Goal: Transaction & Acquisition: Purchase product/service

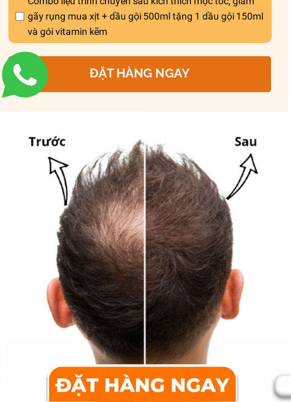
scroll to position [535, 0]
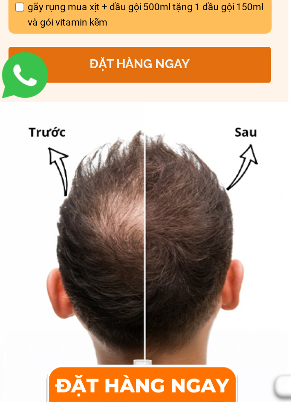
click at [100, 183] on p "ĐẶT HÀNG NGAY" at bounding box center [144, 194] width 162 height 22
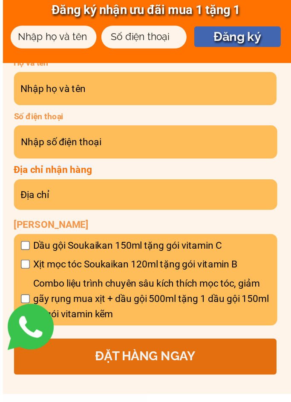
scroll to position [3470, 0]
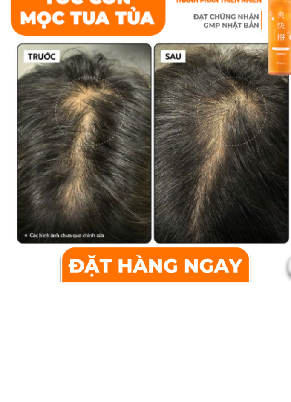
click at [120, 368] on div at bounding box center [145, 390] width 112 height 25
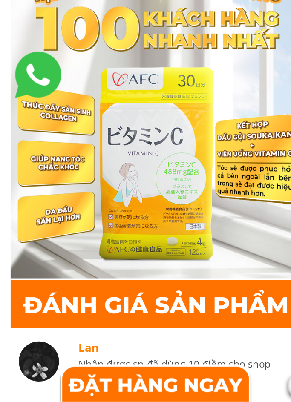
scroll to position [4978, 0]
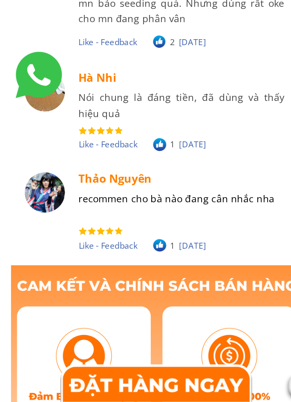
click at [119, 368] on div at bounding box center [145, 390] width 109 height 26
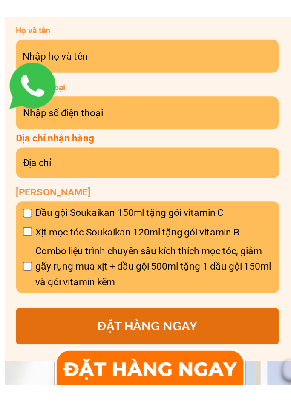
scroll to position [4727, 0]
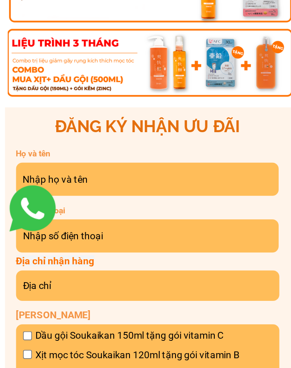
click at [103, 156] on input "text" at bounding box center [143, 166] width 157 height 20
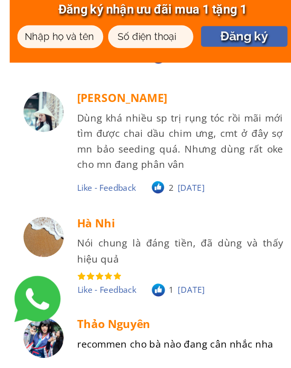
scroll to position [5417, 0]
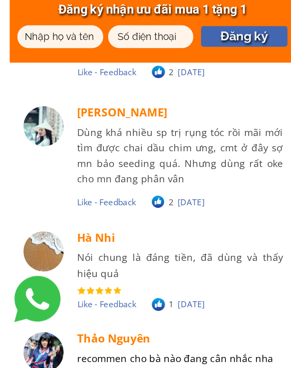
click at [119, 28] on input "tel" at bounding box center [143, 23] width 48 height 14
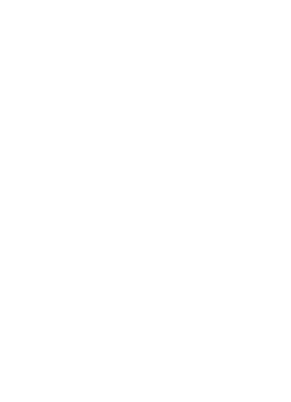
scroll to position [4691, 0]
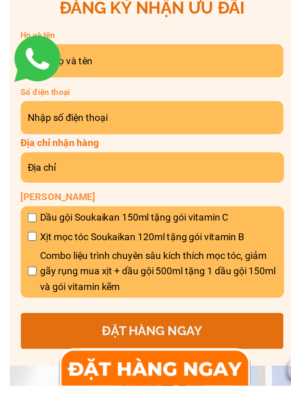
click at [90, 192] on input "text" at bounding box center [143, 202] width 157 height 20
type input "Tr"
type input "Trang"
click at [80, 227] on input "tel" at bounding box center [143, 237] width 157 height 20
type input "0977023729"
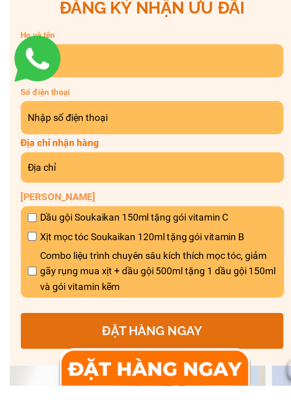
type input "0977023729"
click at [66, 258] on input "text" at bounding box center [143, 267] width 157 height 19
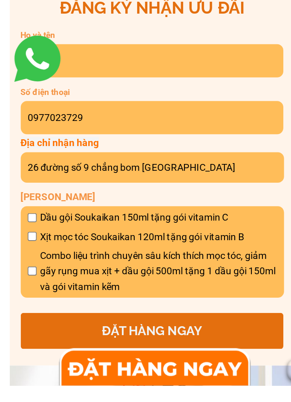
click at [84, 258] on input "26 đường số 9 chẳng bom [GEOGRAPHIC_DATA]" at bounding box center [143, 267] width 157 height 19
click at [85, 258] on input "26 đường số 9 Bình minh xã [GEOGRAPHIC_DATA]" at bounding box center [143, 267] width 157 height 19
click at [97, 258] on input "26 đường số 9 Ấp [GEOGRAPHIC_DATA] [GEOGRAPHIC_DATA]" at bounding box center [143, 267] width 157 height 19
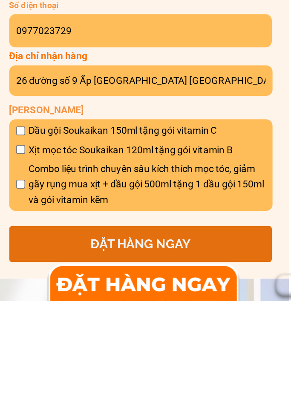
scroll to position [4693, 0]
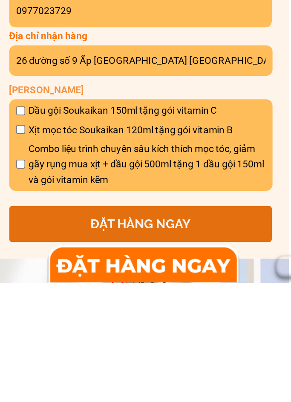
type input "26 đường số 9 Ấp [GEOGRAPHIC_DATA] [GEOGRAPHIC_DATA]"
click at [143, 315] on span "Combo liệu trình chuyên sâu kích thích mọc tóc, giảm gãy rụng mua xịt + dầu gội…" at bounding box center [148, 329] width 146 height 29
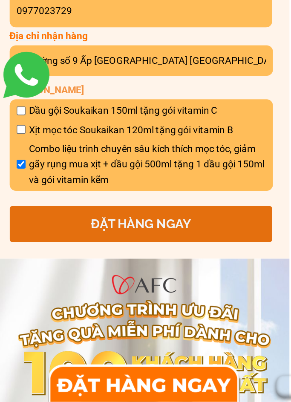
click at [111, 281] on p "ĐẶT HÀNG NGAY" at bounding box center [144, 292] width 162 height 22
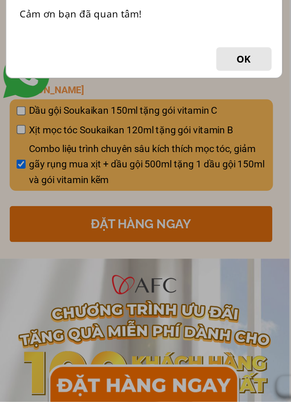
click at [190, 184] on button "OK" at bounding box center [207, 191] width 34 height 14
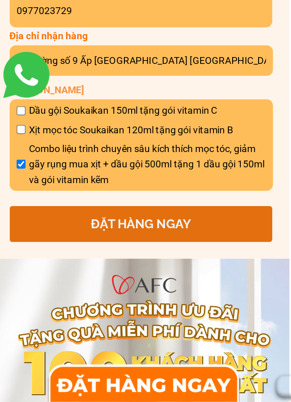
click at [101, 281] on p "ĐẶT HÀNG NGAY" at bounding box center [144, 292] width 162 height 22
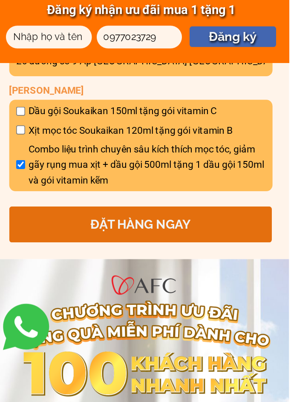
scroll to position [4977, 0]
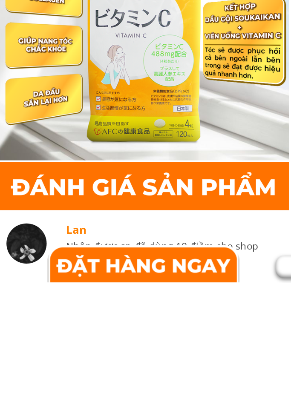
click at [116, 368] on div at bounding box center [145, 390] width 130 height 26
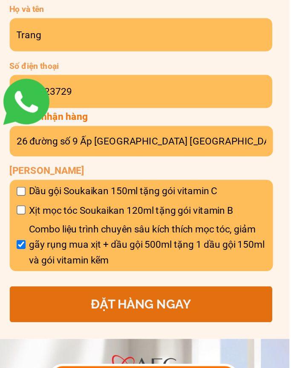
scroll to position [4760, 0]
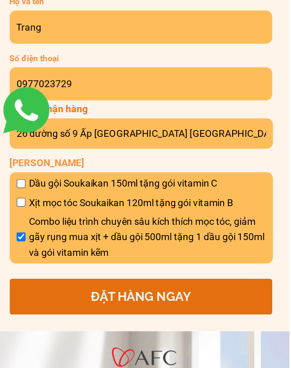
click at [78, 148] on p "Số điện thoại" at bounding box center [110, 152] width 94 height 8
click at [76, 148] on p "Số điện thoại" at bounding box center [110, 152] width 94 height 8
click at [66, 148] on p "Số điện thoại" at bounding box center [110, 152] width 94 height 8
click at [80, 288] on p "ĐẶT HÀNG NGAY" at bounding box center [144, 299] width 162 height 22
click at [65, 158] on input "0977023729" at bounding box center [143, 168] width 157 height 20
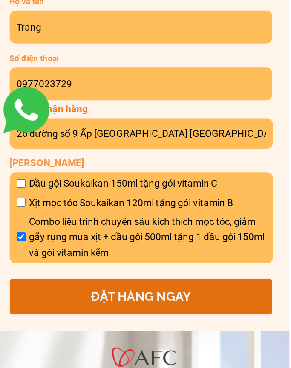
click at [56, 167] on link at bounding box center [73, 184] width 34 height 34
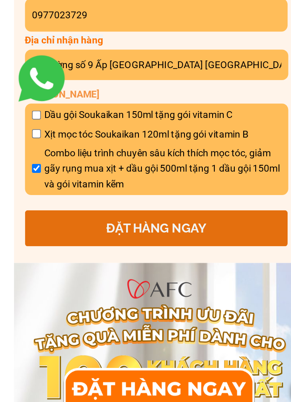
scroll to position [4766, 0]
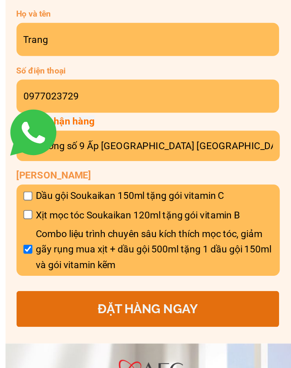
click at [123, 242] on span "Combo liệu trình chuyên sâu kích thích mọc tóc, giảm gãy rụng mua xịt + dầu gội…" at bounding box center [148, 256] width 146 height 29
checkbox input "true"
click at [117, 282] on p "ĐẶT HÀNG NGAY" at bounding box center [144, 293] width 162 height 22
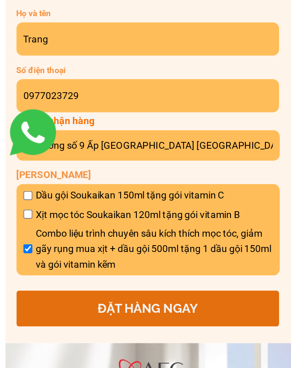
click at [92, 117] on input "Trang" at bounding box center [143, 127] width 157 height 20
type input "Trang"
click at [90, 151] on input "0977023729" at bounding box center [143, 161] width 157 height 20
type input "0977023729"
click at [91, 205] on p "[PERSON_NAME]" at bounding box center [144, 209] width 162 height 9
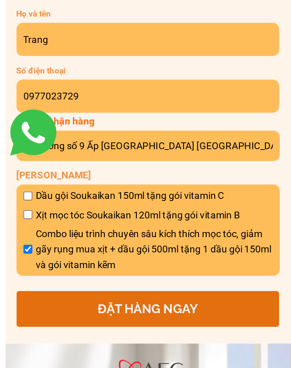
click at [84, 205] on p "[PERSON_NAME]" at bounding box center [144, 209] width 162 height 9
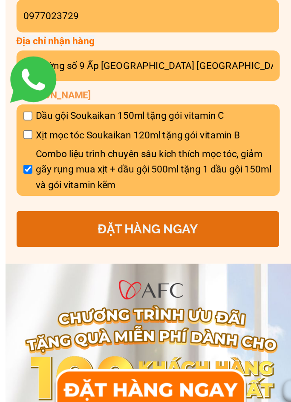
click at [123, 282] on p "ĐẶT HÀNG NGAY" at bounding box center [144, 293] width 162 height 22
click at [95, 282] on p "● ● ●" at bounding box center [144, 293] width 162 height 22
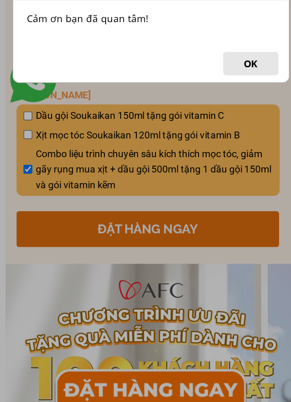
click at [190, 184] on button "OK" at bounding box center [207, 191] width 34 height 14
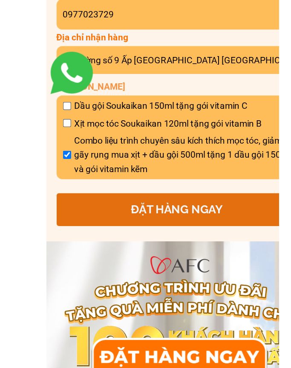
scroll to position [4771, 0]
